Goal: Use online tool/utility: Utilize a website feature to perform a specific function

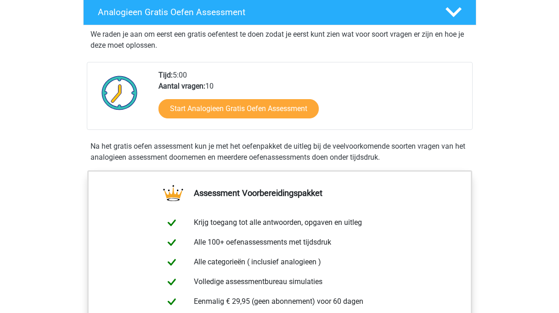
scroll to position [259, 0]
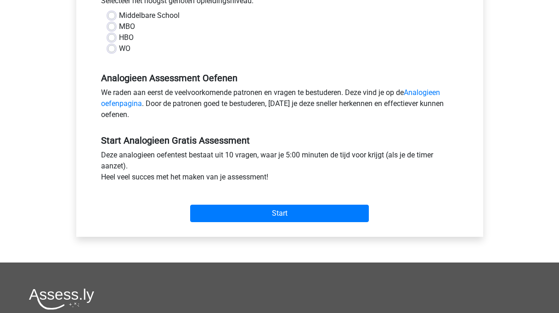
scroll to position [218, 0]
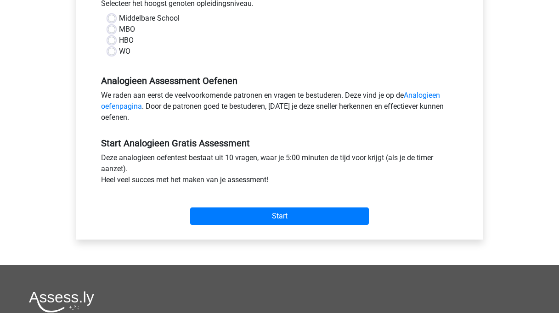
click at [119, 52] on label "WO" at bounding box center [124, 51] width 11 height 11
click at [110, 52] on input "WO" at bounding box center [111, 50] width 7 height 9
radio input "true"
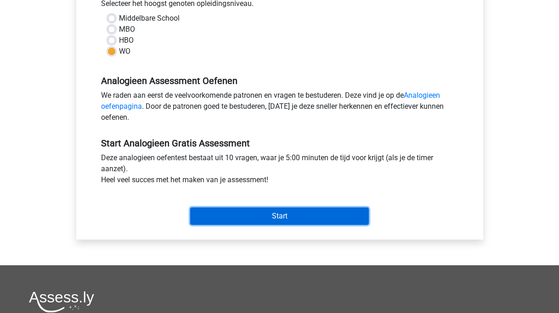
click at [284, 208] on input "Start" at bounding box center [279, 216] width 179 height 17
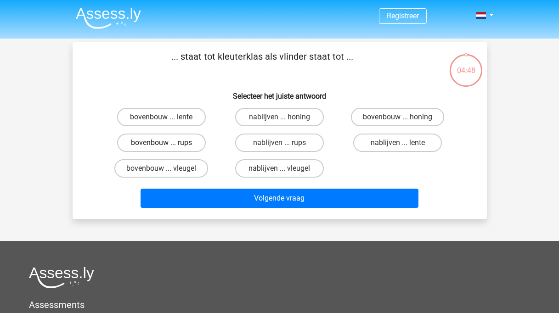
click at [161, 142] on label "bovenbouw ... rups" at bounding box center [161, 143] width 89 height 18
click at [161, 143] on input "bovenbouw ... rups" at bounding box center [164, 146] width 6 height 6
radio input "true"
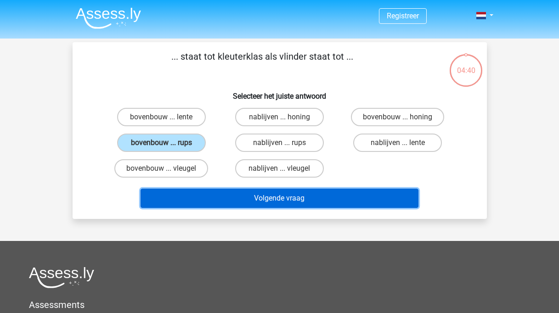
click at [242, 199] on button "Volgende vraag" at bounding box center [280, 198] width 278 height 19
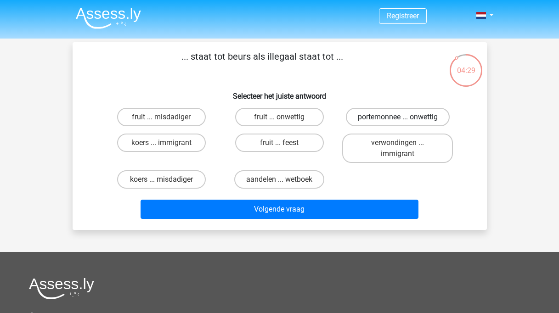
click at [405, 116] on label "portemonnee ... onwettig" at bounding box center [398, 117] width 104 height 18
click at [404, 117] on input "portemonnee ... onwettig" at bounding box center [401, 120] width 6 height 6
radio input "true"
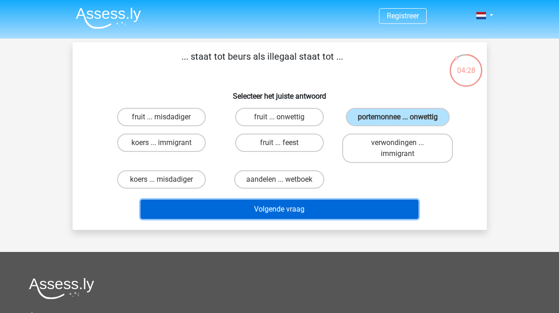
click at [374, 215] on button "Volgende vraag" at bounding box center [280, 209] width 278 height 19
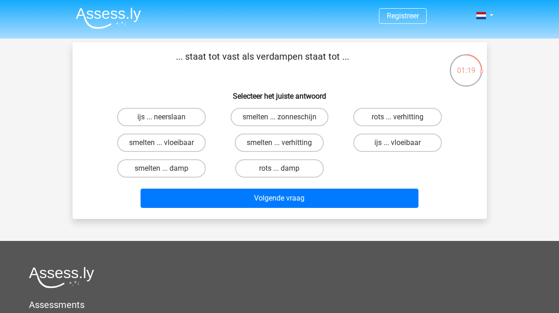
scroll to position [42, 0]
